Goal: Use online tool/utility: Utilize a website feature to perform a specific function

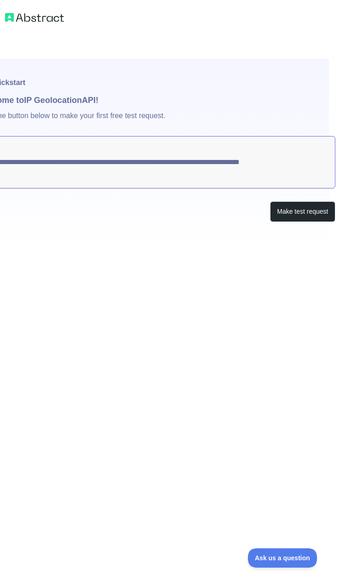
scroll to position [0, 6]
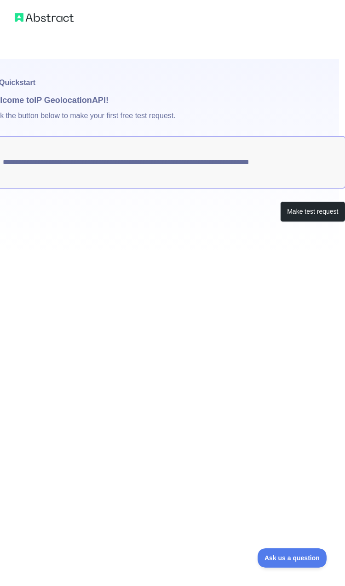
click at [172, 218] on button "Make test request" at bounding box center [312, 211] width 65 height 21
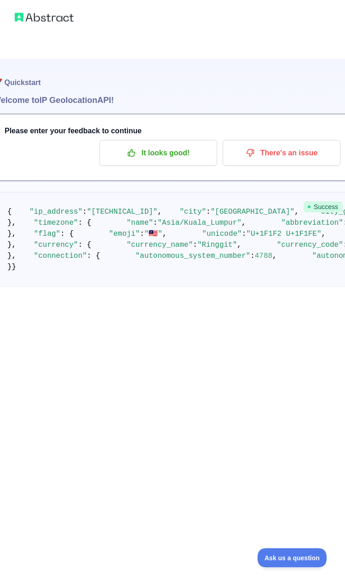
scroll to position [152, 0]
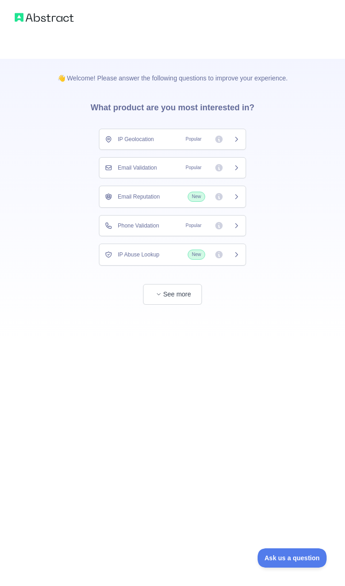
click at [171, 293] on button "See more" at bounding box center [172, 294] width 59 height 21
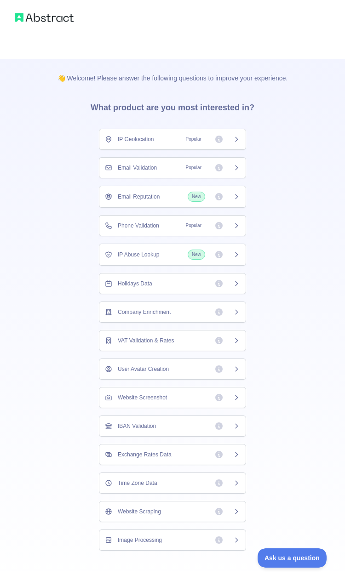
click at [172, 169] on span "Popular" at bounding box center [211, 167] width 58 height 9
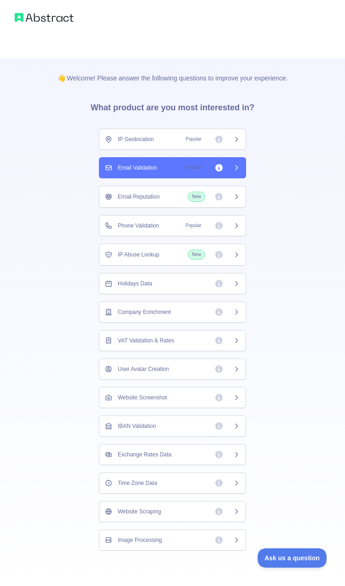
click at [172, 174] on div "Email Validation Popular" at bounding box center [172, 167] width 147 height 21
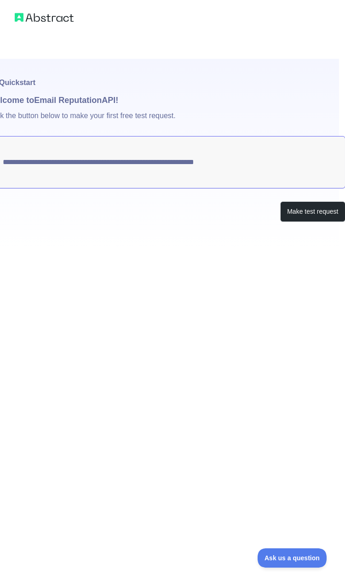
click at [172, 213] on button "Make test request" at bounding box center [312, 211] width 65 height 21
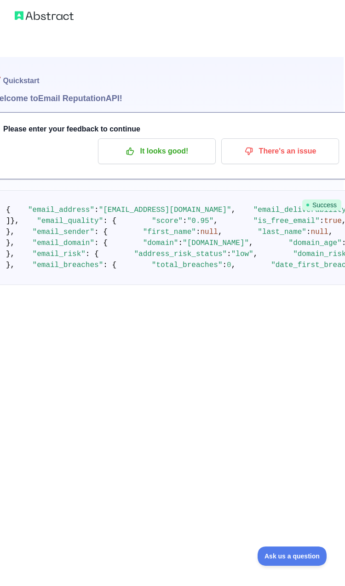
scroll to position [185, 2]
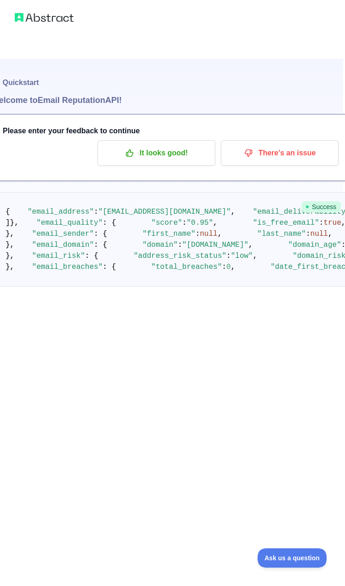
click at [151, 224] on span ""score"" at bounding box center [166, 223] width 31 height 8
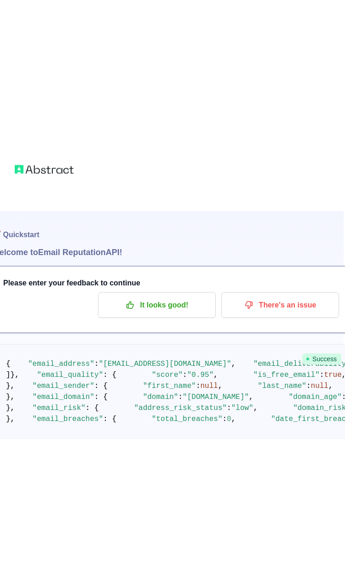
scroll to position [0, 1]
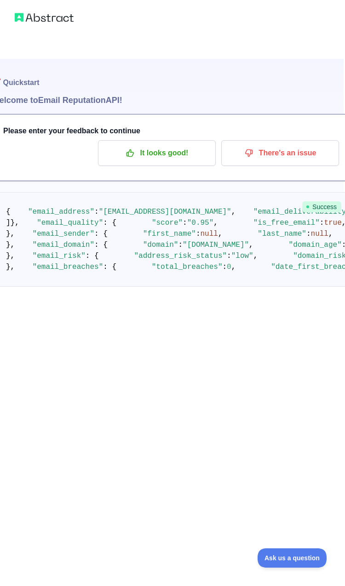
click at [148, 149] on p "It looks good!" at bounding box center [157, 153] width 104 height 16
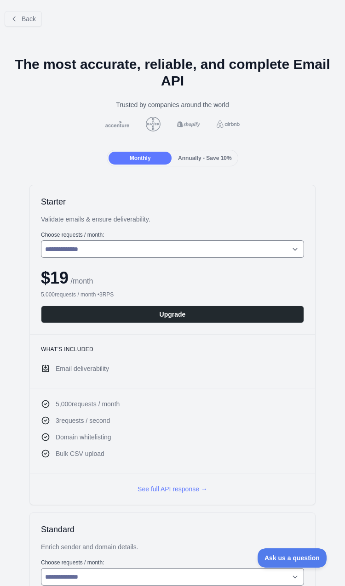
click at [172, 293] on button "See full API response →" at bounding box center [173, 489] width 70 height 9
click at [138, 153] on div "Monthly" at bounding box center [140, 158] width 63 height 13
click at [20, 12] on button "Back" at bounding box center [23, 19] width 37 height 16
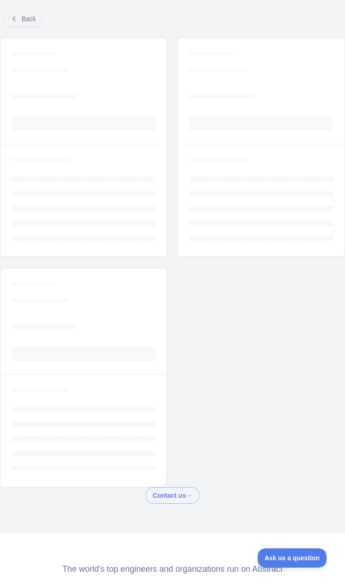
click at [29, 24] on button "Back" at bounding box center [23, 19] width 37 height 16
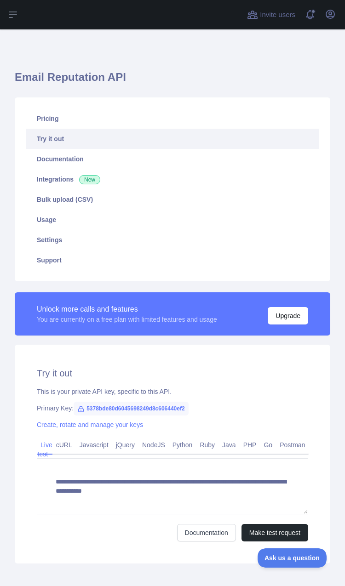
click at [19, 17] on button "Open sidebar" at bounding box center [13, 14] width 26 height 29
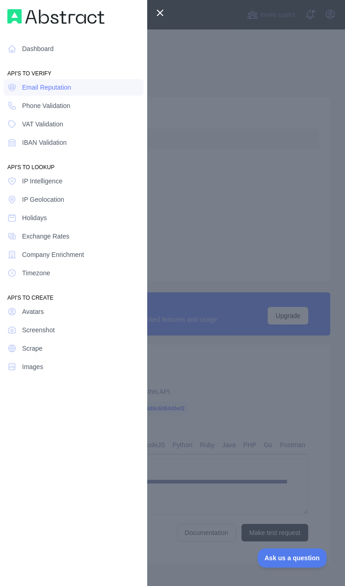
click at [40, 258] on span "Company Enrichment" at bounding box center [53, 254] width 62 height 9
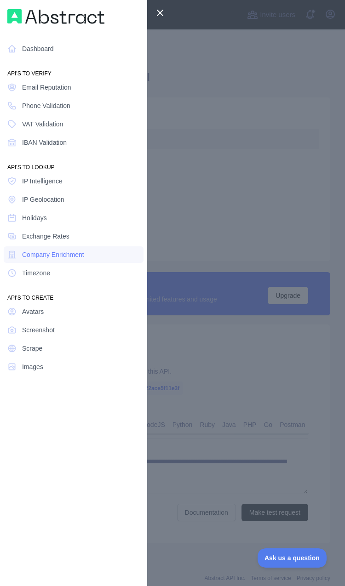
click at [43, 252] on span "Company Enrichment" at bounding box center [53, 254] width 62 height 9
click at [172, 293] on div at bounding box center [172, 293] width 345 height 586
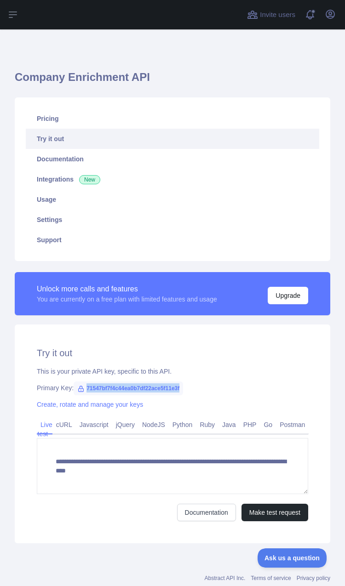
click at [137, 293] on div "**********" at bounding box center [173, 434] width 316 height 219
click at [118, 293] on span "71547bf7f4c44ea0b7df22ace5f11e3f" at bounding box center [128, 389] width 109 height 14
